Goal: Task Accomplishment & Management: Complete application form

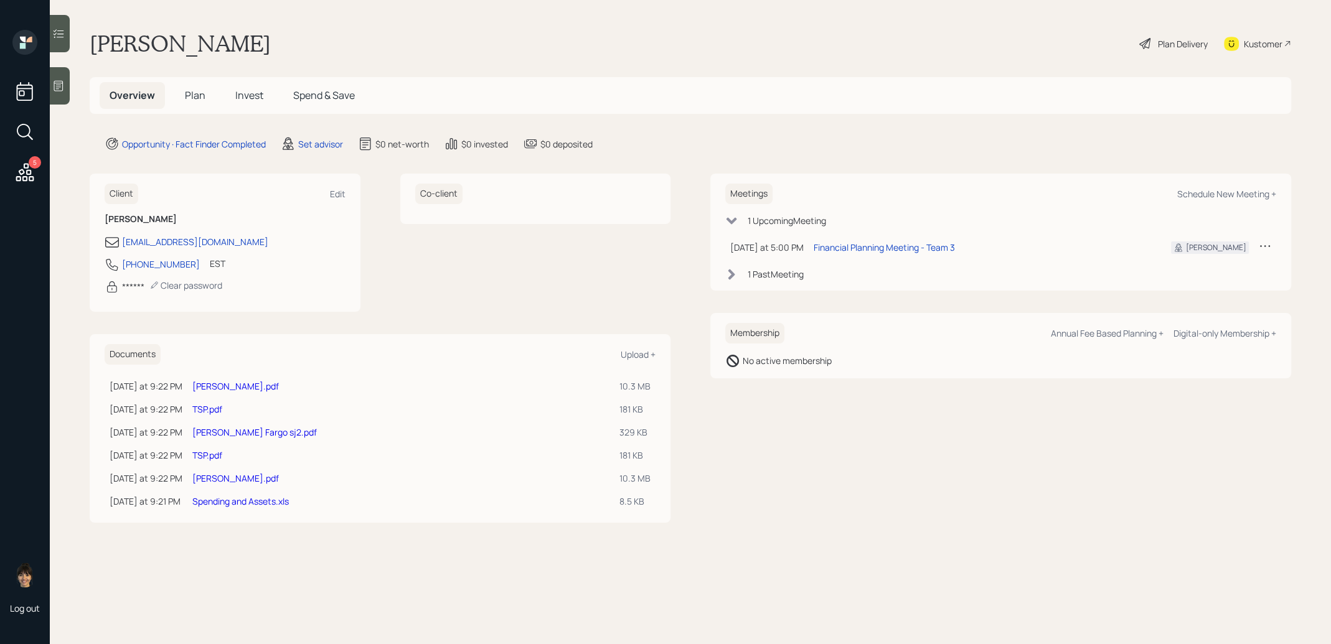
click at [58, 98] on div at bounding box center [60, 85] width 20 height 37
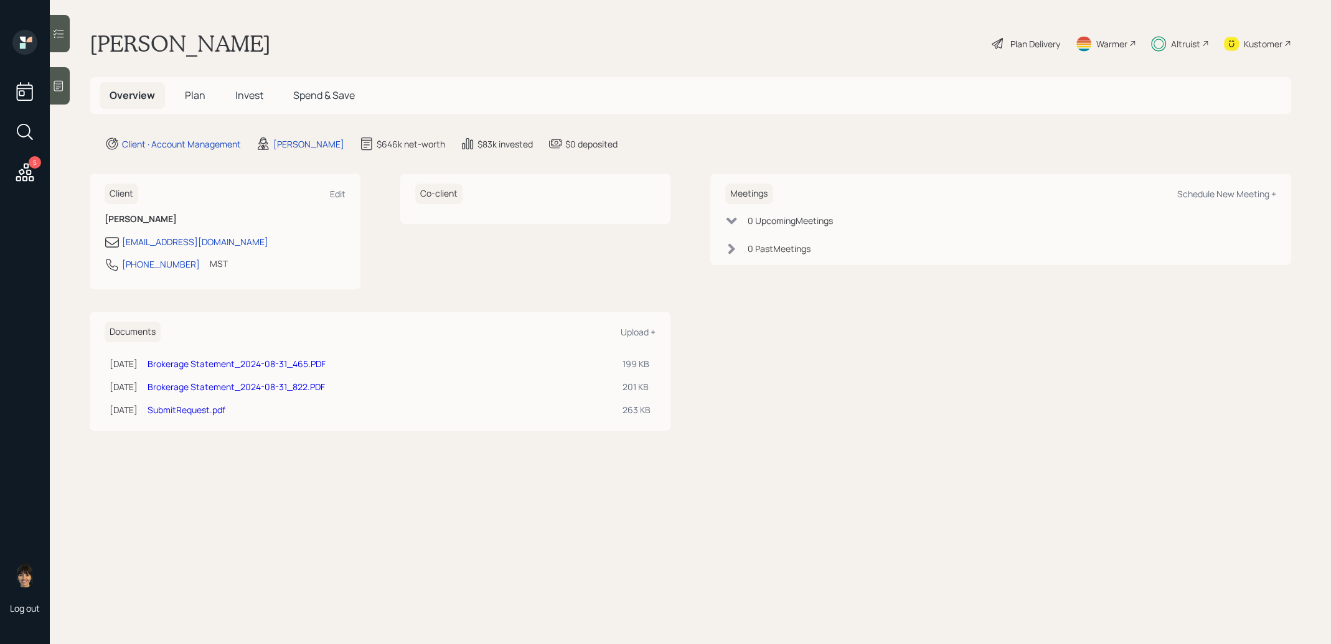
click at [196, 93] on span "Plan" at bounding box center [195, 95] width 21 height 14
